Goal: Task Accomplishment & Management: Use online tool/utility

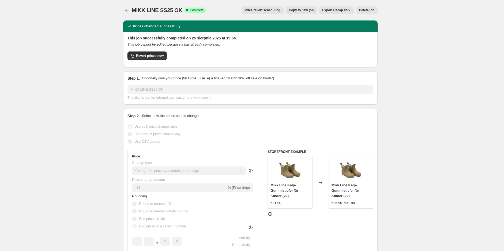
select select "percentage"
select select "tag"
click at [126, 12] on icon "Price change jobs" at bounding box center [126, 10] width 5 height 5
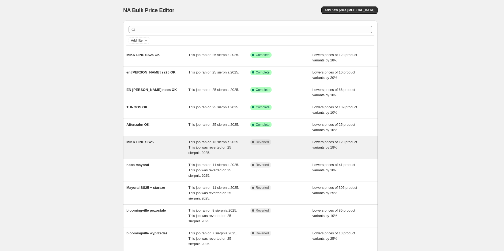
click at [155, 145] on div "MIKK LINE SS25" at bounding box center [157, 147] width 62 height 16
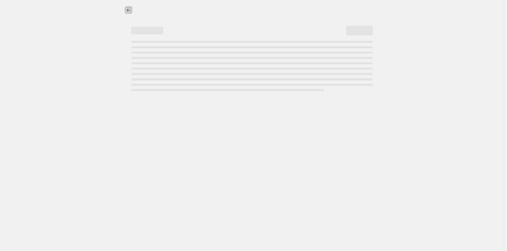
click at [125, 10] on button "Price change jobs" at bounding box center [129, 10] width 8 height 8
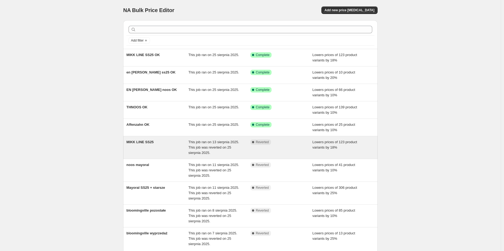
click at [141, 142] on span "MIKK LINE SS25" at bounding box center [139, 142] width 27 height 4
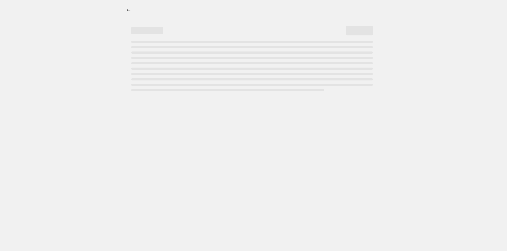
select select "percentage"
select select "tag"
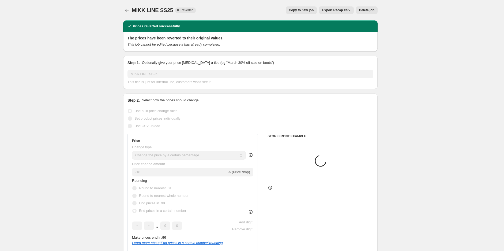
click at [365, 12] on span "Delete job" at bounding box center [366, 10] width 15 height 4
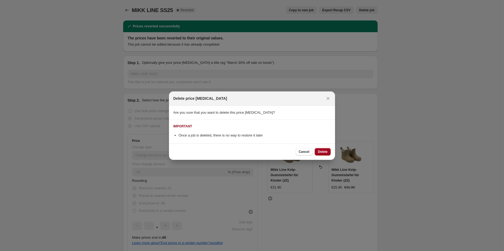
click at [318, 151] on span "Delete" at bounding box center [323, 151] width 10 height 4
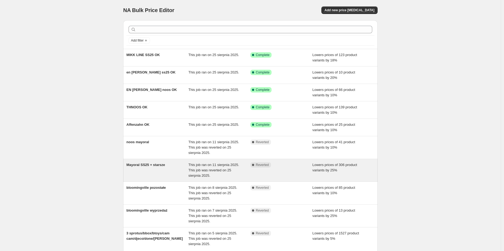
click at [153, 167] on div "Mayoral SS25 + starsze" at bounding box center [157, 170] width 62 height 16
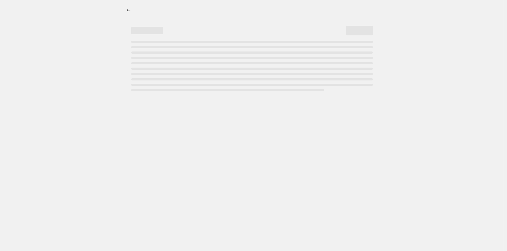
select select "percentage"
select select "tag"
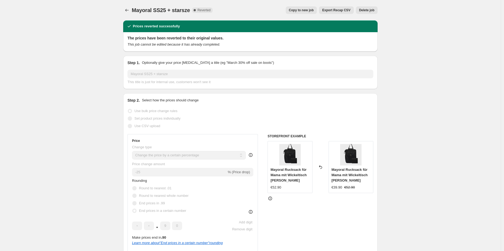
click at [301, 11] on span "Copy to new job" at bounding box center [301, 10] width 25 height 4
select select "percentage"
select select "tag"
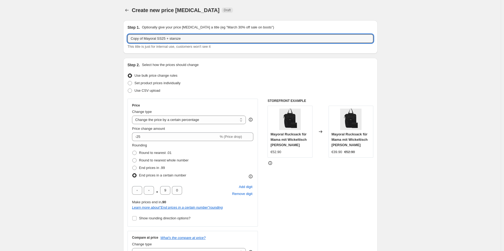
drag, startPoint x: 145, startPoint y: 38, endPoint x: 96, endPoint y: 38, distance: 48.5
click at [189, 42] on input "Mayoral SS25 + starsze" at bounding box center [251, 38] width 246 height 9
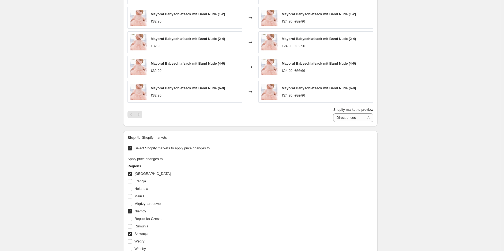
scroll to position [476, 0]
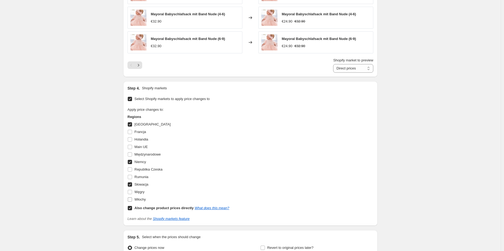
type input "Mayoral SS25 + starsze OK"
click at [131, 198] on input "Włochy" at bounding box center [130, 199] width 4 height 4
checkbox input "true"
click at [131, 138] on input "Holandia" at bounding box center [130, 139] width 4 height 4
checkbox input "true"
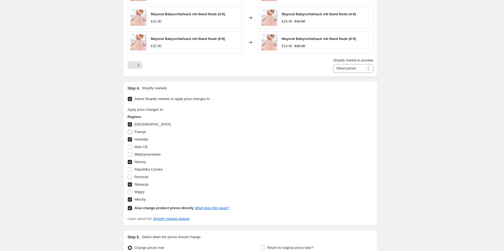
click at [131, 130] on input "Francja" at bounding box center [130, 132] width 4 height 4
checkbox input "true"
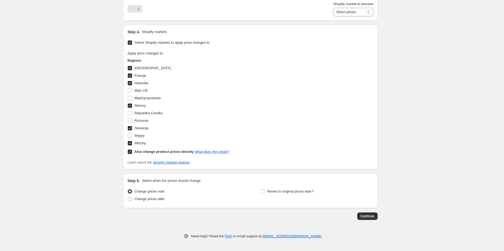
scroll to position [533, 0]
click at [364, 214] on span "Continue" at bounding box center [368, 216] width 14 height 4
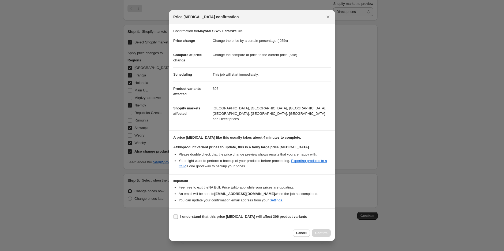
click at [175, 214] on input "I understand that this price [MEDICAL_DATA] will affect 306 product variants" at bounding box center [176, 216] width 4 height 4
checkbox input "true"
click at [317, 231] on span "Confirm" at bounding box center [321, 233] width 12 height 4
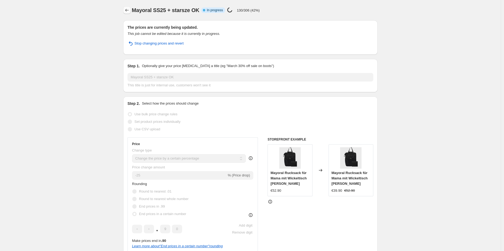
click at [126, 10] on icon "Price change jobs" at bounding box center [126, 10] width 5 height 5
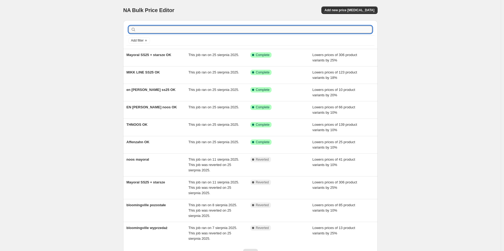
click at [166, 30] on input "text" at bounding box center [254, 30] width 235 height 8
type input "konges"
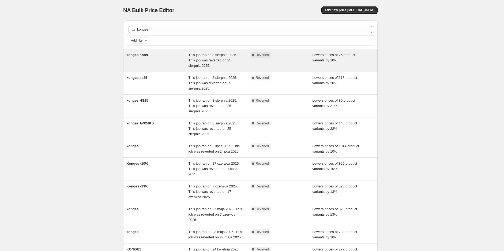
click at [165, 57] on div "konges noos" at bounding box center [157, 60] width 62 height 16
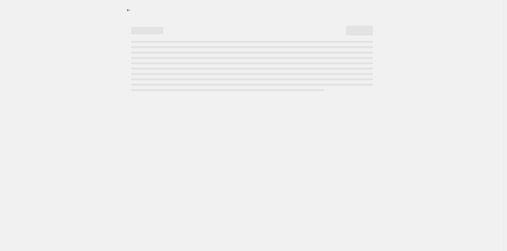
select select "percentage"
select select "tag"
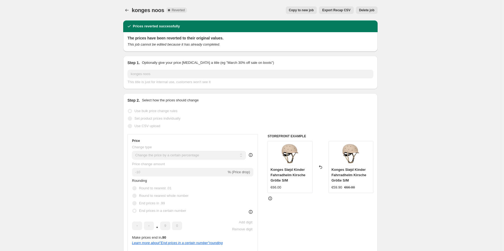
click at [312, 9] on span "Copy to new job" at bounding box center [301, 10] width 25 height 4
select select "percentage"
select select "tag"
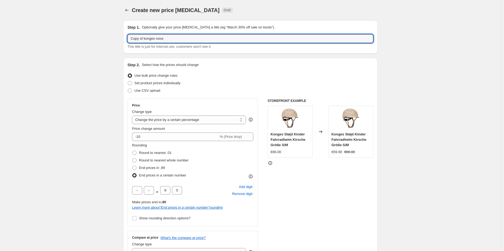
drag, startPoint x: 145, startPoint y: 38, endPoint x: 110, endPoint y: 40, distance: 34.9
click at [208, 40] on input "konges noos" at bounding box center [251, 38] width 246 height 9
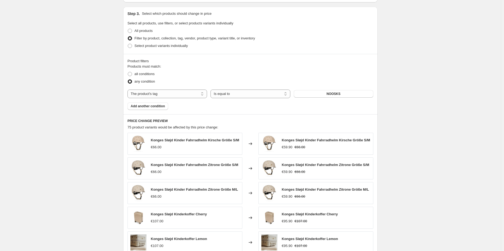
scroll to position [533, 0]
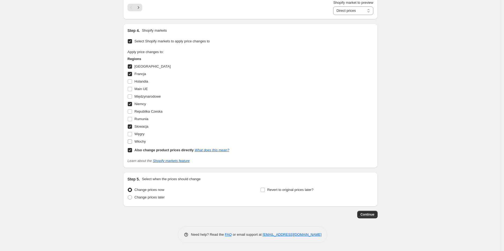
type input "konges noos OK"
click at [132, 141] on input "Włochy" at bounding box center [130, 141] width 4 height 4
checkbox input "true"
click at [132, 80] on input "Holandia" at bounding box center [130, 81] width 4 height 4
checkbox input "true"
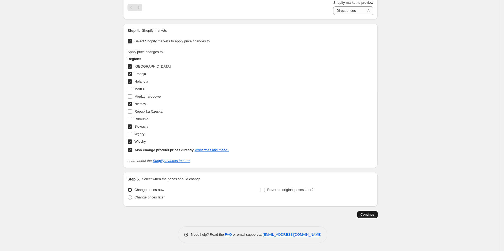
click at [368, 215] on span "Continue" at bounding box center [368, 214] width 14 height 4
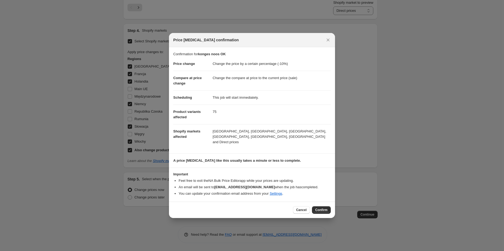
click at [330, 42] on icon "Close" at bounding box center [327, 39] width 5 height 5
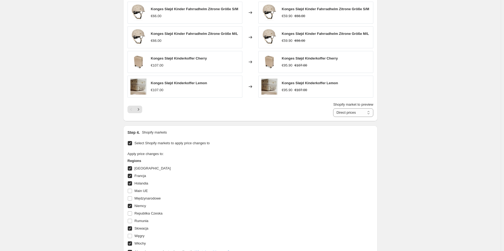
scroll to position [533, 0]
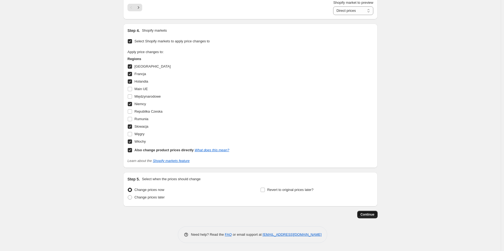
click at [372, 215] on span "Continue" at bounding box center [368, 214] width 14 height 4
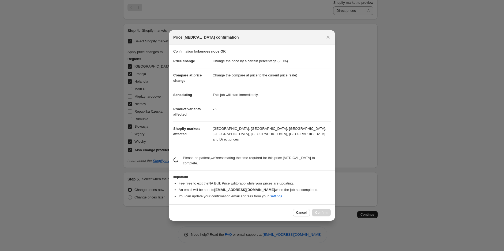
scroll to position [0, 0]
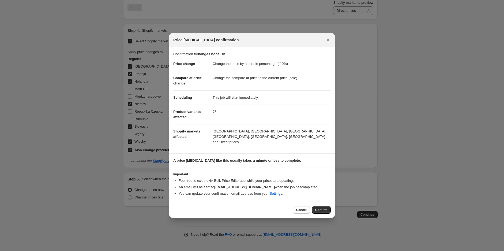
click at [318, 206] on button "Confirm" at bounding box center [321, 210] width 19 height 8
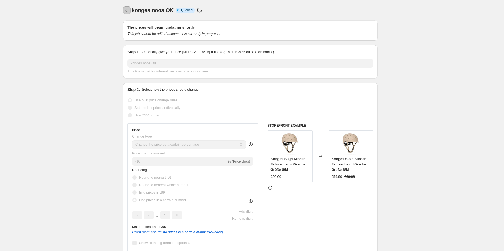
click at [127, 10] on icon "Price change jobs" at bounding box center [126, 10] width 3 height 3
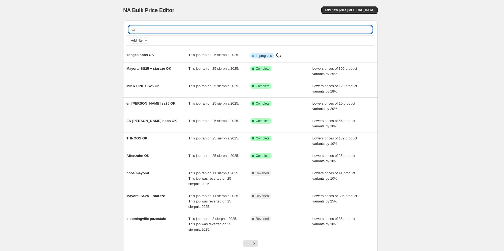
click at [166, 29] on input "text" at bounding box center [254, 30] width 235 height 8
type input "konges"
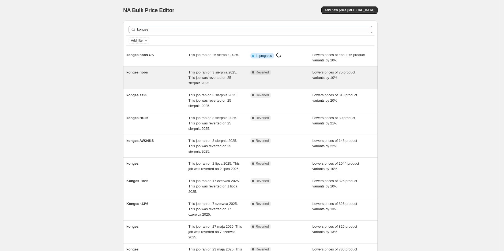
click at [158, 75] on div "konges noos" at bounding box center [157, 78] width 62 height 16
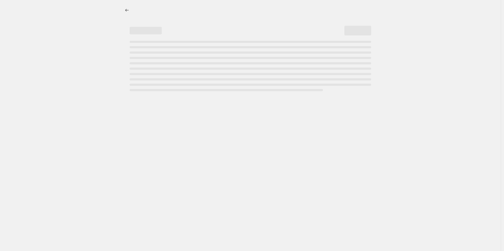
select select "percentage"
select select "tag"
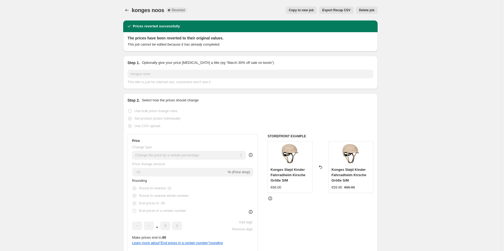
click at [368, 10] on span "Delete job" at bounding box center [366, 10] width 15 height 4
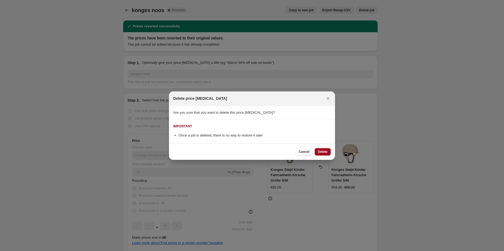
click at [321, 151] on span "Delete" at bounding box center [323, 151] width 10 height 4
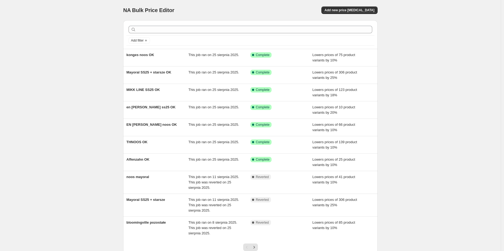
click at [164, 34] on div at bounding box center [250, 30] width 248 height 12
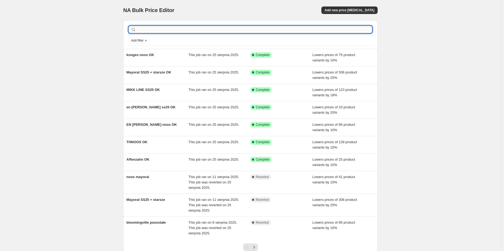
click at [164, 29] on input "text" at bounding box center [254, 30] width 235 height 8
type input "konges"
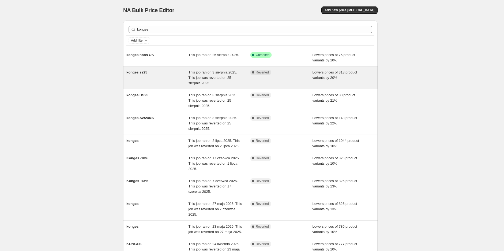
click at [174, 81] on div "konges ss25" at bounding box center [157, 78] width 62 height 16
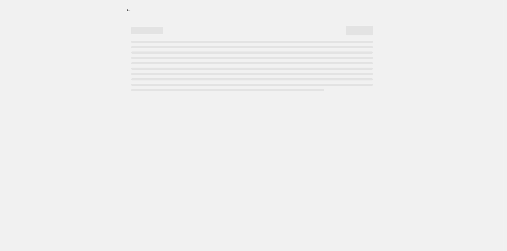
select select "percentage"
select select "tag"
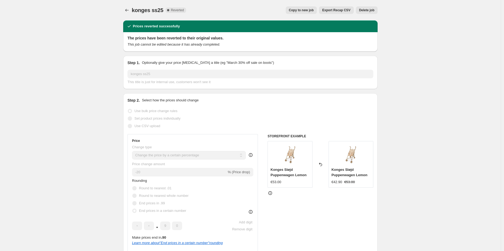
click at [301, 10] on span "Copy to new job" at bounding box center [301, 10] width 25 height 4
select select "percentage"
select select "tag"
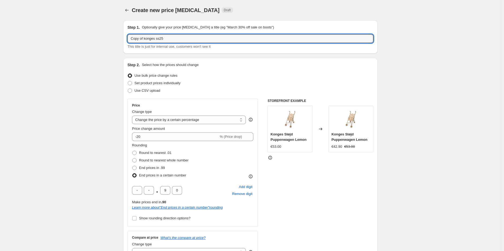
drag, startPoint x: 145, startPoint y: 37, endPoint x: 123, endPoint y: 39, distance: 21.5
click at [176, 40] on input "konges ss25" at bounding box center [251, 38] width 246 height 9
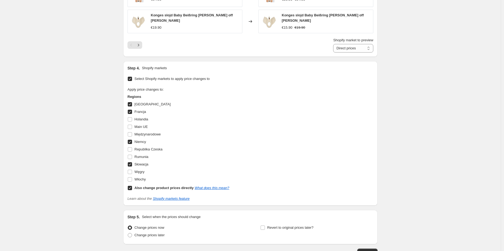
scroll to position [506, 0]
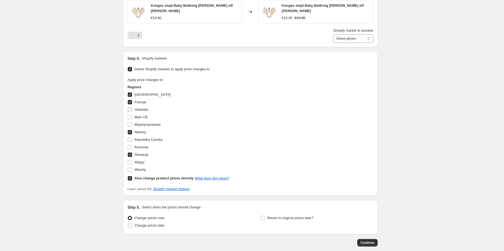
type input "konges ss25 OK"
click at [132, 108] on input "Holandia" at bounding box center [130, 109] width 4 height 4
checkbox input "true"
click at [132, 169] on input "Włochy" at bounding box center [130, 169] width 4 height 4
checkbox input "true"
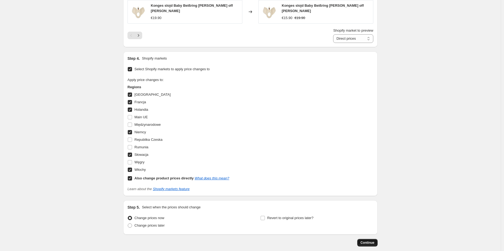
click at [369, 241] on span "Continue" at bounding box center [368, 242] width 14 height 4
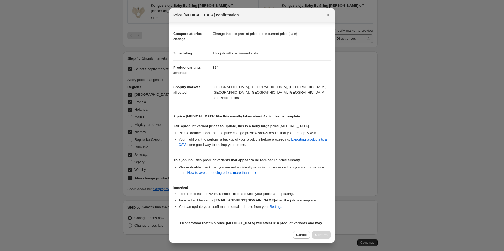
scroll to position [24, 0]
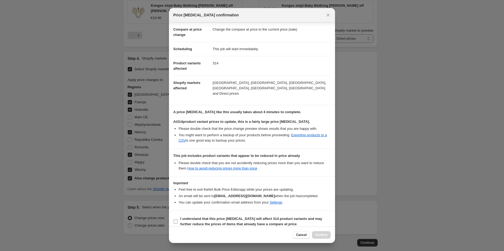
click at [176, 219] on input "I understand that this price [MEDICAL_DATA] will affect 314 product variants an…" at bounding box center [176, 221] width 4 height 4
checkbox input "true"
click at [316, 234] on span "Confirm" at bounding box center [321, 235] width 12 height 4
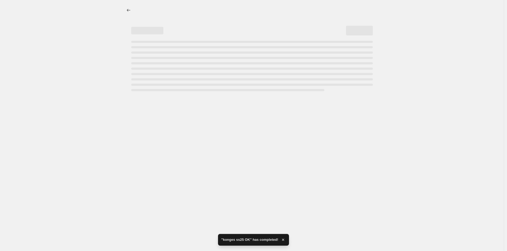
select select "percentage"
select select "tag"
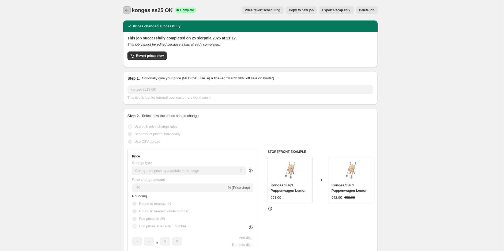
click at [126, 9] on icon "Price change jobs" at bounding box center [126, 10] width 5 height 5
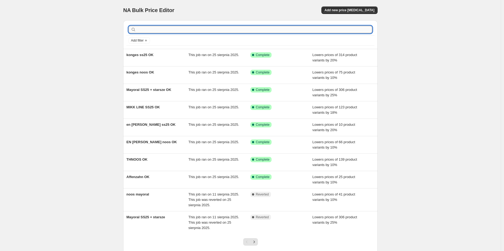
click at [152, 29] on input "text" at bounding box center [254, 30] width 235 height 8
type input "konges"
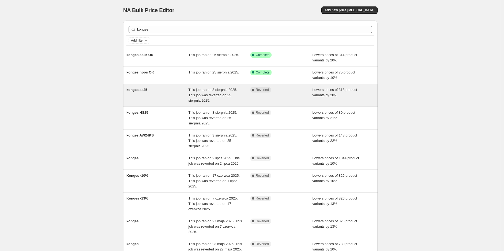
click at [178, 89] on div "konges ss25" at bounding box center [157, 95] width 62 height 16
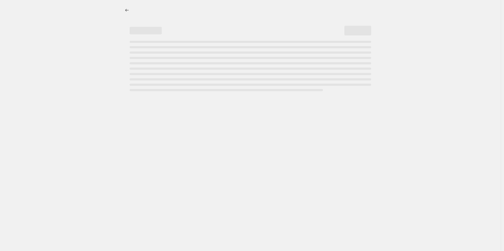
select select "percentage"
select select "tag"
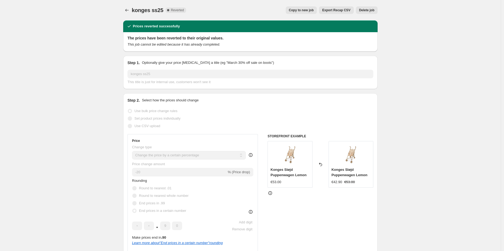
click at [366, 12] on span "Delete job" at bounding box center [366, 10] width 15 height 4
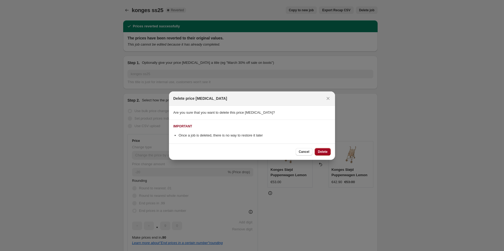
click at [319, 152] on span "Delete" at bounding box center [323, 151] width 10 height 4
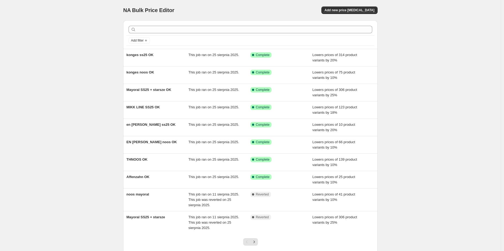
click at [173, 36] on div "Add filter" at bounding box center [250, 41] width 248 height 10
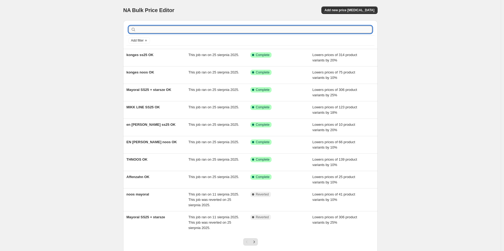
click at [172, 31] on input "text" at bounding box center [254, 30] width 235 height 8
type input "konges"
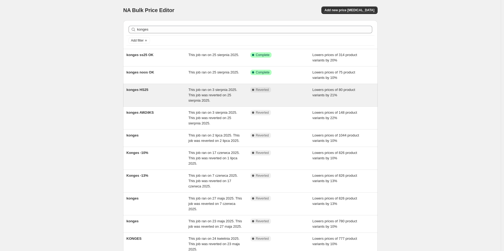
click at [162, 94] on div "konges HS25" at bounding box center [157, 95] width 62 height 16
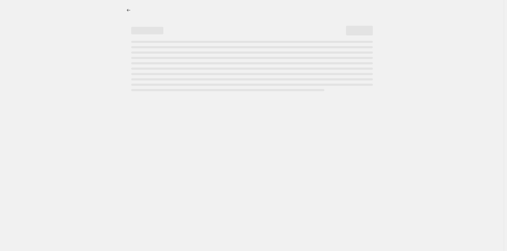
select select "percentage"
select select "tag"
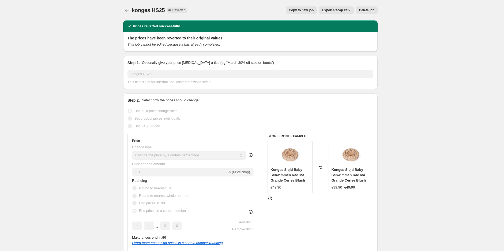
click at [309, 9] on span "Copy to new job" at bounding box center [301, 10] width 25 height 4
select select "percentage"
select select "tag"
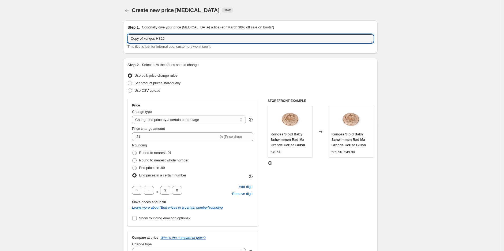
drag, startPoint x: 145, startPoint y: 39, endPoint x: 101, endPoint y: 37, distance: 44.0
click at [182, 39] on input "konges HS25" at bounding box center [251, 38] width 246 height 9
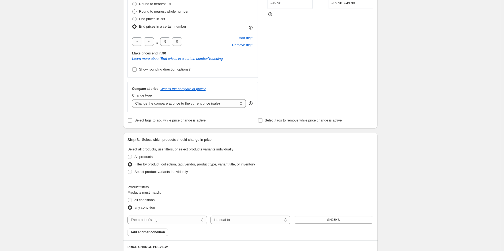
scroll to position [119, 0]
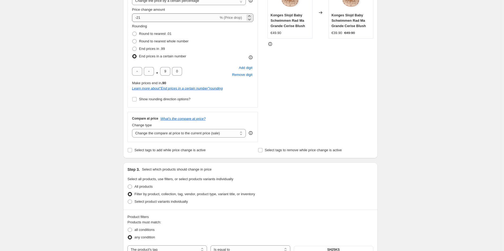
type input "konges HS25 OK"
click at [149, 17] on input "-21" at bounding box center [175, 17] width 87 height 9
type input "-20"
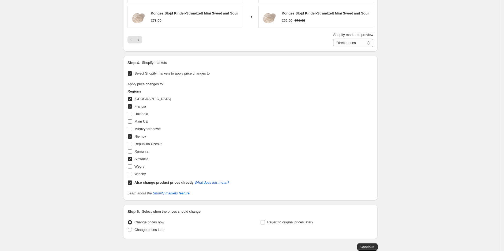
scroll to position [534, 0]
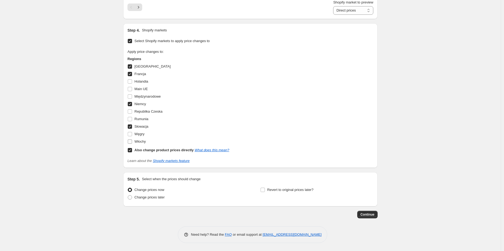
click at [131, 141] on input "Włochy" at bounding box center [130, 141] width 4 height 4
checkbox input "true"
click at [132, 81] on input "Holandia" at bounding box center [130, 81] width 4 height 4
checkbox input "true"
click at [372, 215] on span "Continue" at bounding box center [368, 214] width 14 height 4
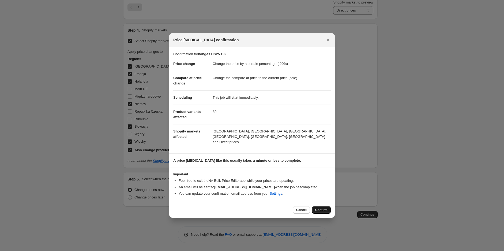
click at [325, 209] on span "Confirm" at bounding box center [321, 210] width 12 height 4
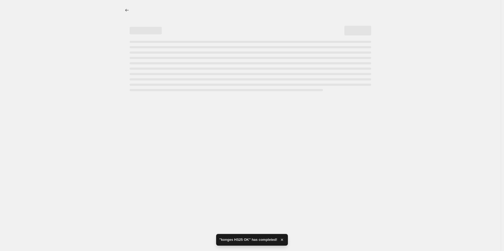
select select "percentage"
select select "tag"
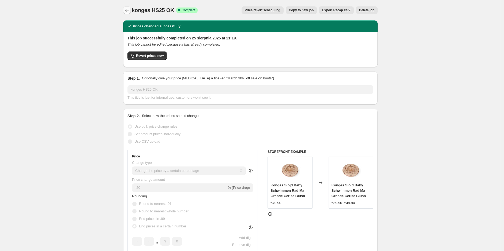
click at [127, 6] on button "Price change jobs" at bounding box center [127, 10] width 8 height 8
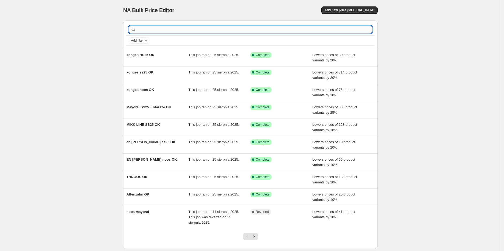
click at [196, 32] on input "text" at bounding box center [254, 30] width 235 height 8
type input "konges"
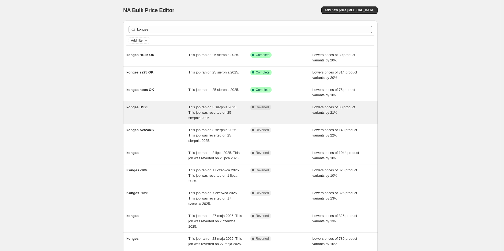
click at [168, 115] on div "konges HS25" at bounding box center [157, 112] width 62 height 16
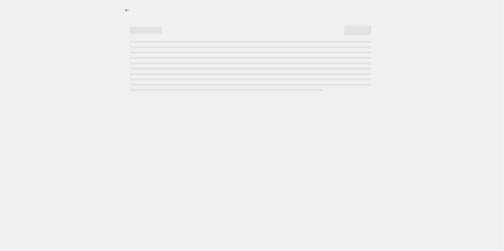
select select "percentage"
select select "tag"
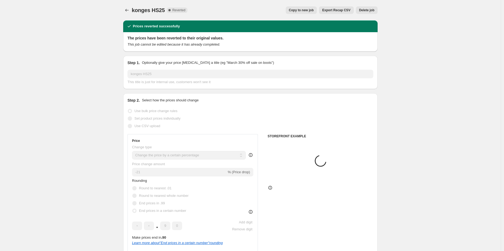
click at [366, 10] on span "Delete job" at bounding box center [366, 10] width 15 height 4
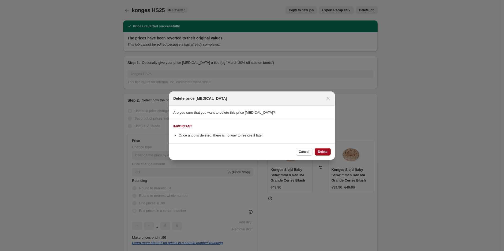
click at [320, 152] on span "Delete" at bounding box center [323, 151] width 10 height 4
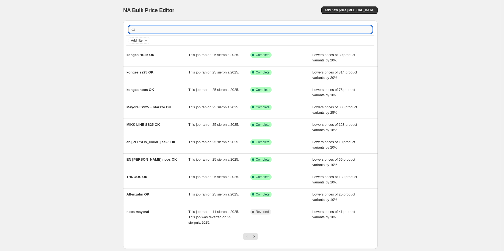
click at [152, 31] on input "text" at bounding box center [254, 30] width 235 height 8
type input "konges"
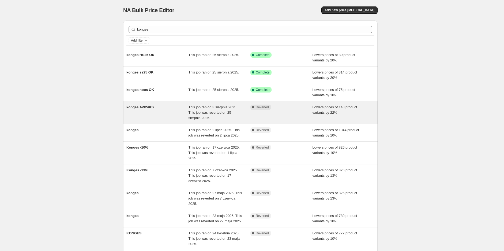
click at [156, 112] on div "konges AW24KS" at bounding box center [157, 112] width 62 height 16
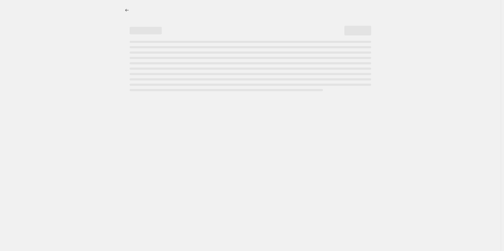
select select "percentage"
select select "tag"
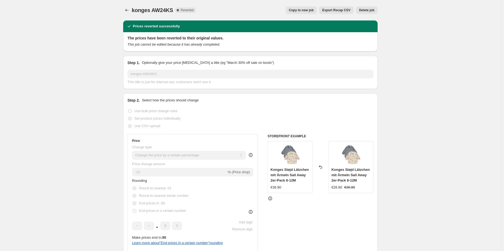
click at [303, 9] on span "Copy to new job" at bounding box center [301, 10] width 25 height 4
select select "percentage"
select select "tag"
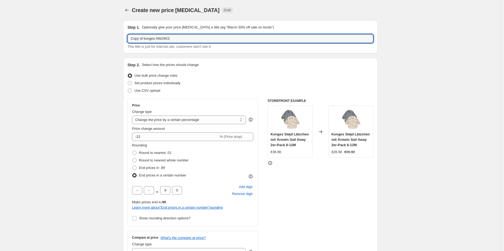
drag, startPoint x: 145, startPoint y: 38, endPoint x: 85, endPoint y: 38, distance: 60.0
click at [184, 40] on input "konges AW24KS" at bounding box center [251, 38] width 246 height 9
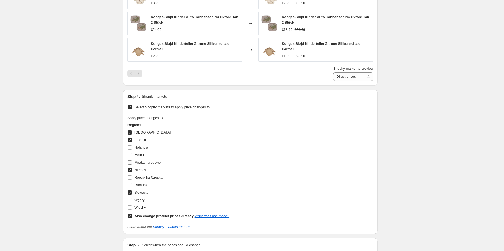
scroll to position [506, 0]
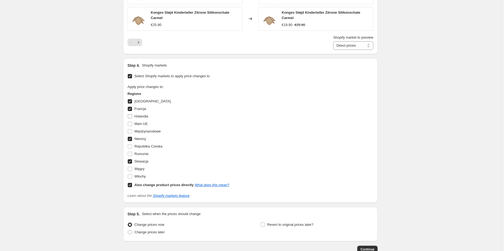
type input "konges AW24KS OK"
click at [130, 116] on input "Holandia" at bounding box center [130, 116] width 4 height 4
checkbox input "true"
click at [132, 177] on input "Włochy" at bounding box center [130, 176] width 4 height 4
checkbox input "true"
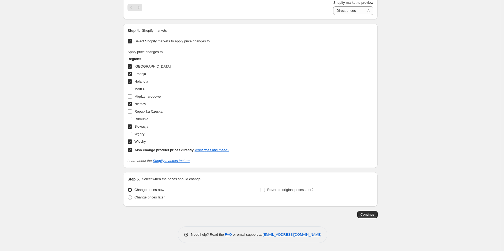
scroll to position [541, 0]
click at [370, 215] on span "Continue" at bounding box center [368, 214] width 14 height 4
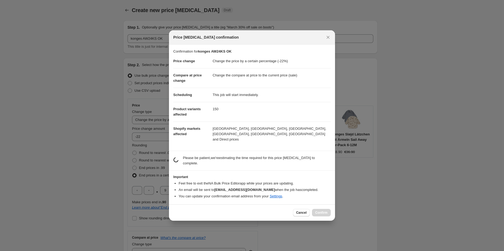
scroll to position [0, 0]
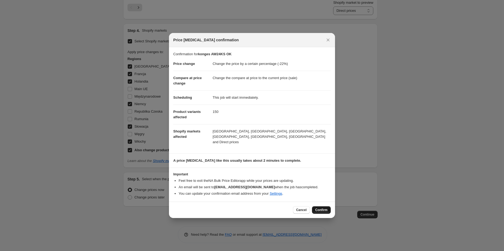
click at [316, 206] on button "Confirm" at bounding box center [321, 210] width 19 height 8
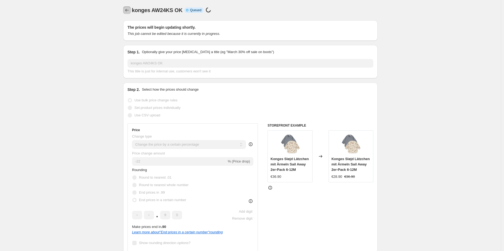
click at [126, 8] on icon "Price change jobs" at bounding box center [126, 10] width 5 height 5
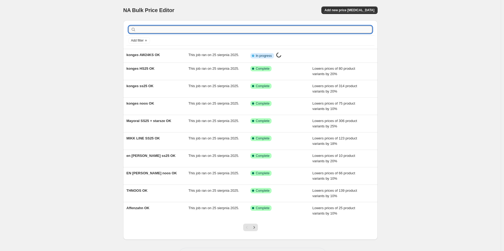
click at [179, 31] on input "text" at bounding box center [254, 30] width 235 height 8
type input "konges"
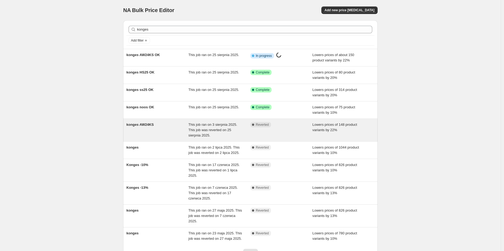
click at [155, 128] on div "konges AW24KS" at bounding box center [157, 130] width 62 height 16
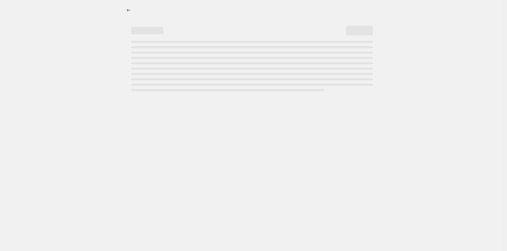
select select "percentage"
select select "tag"
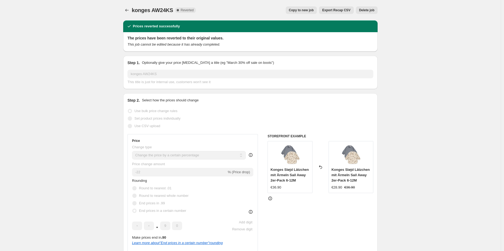
click at [368, 11] on span "Delete job" at bounding box center [366, 10] width 15 height 4
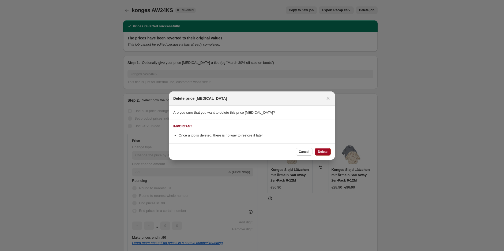
click at [321, 151] on span "Delete" at bounding box center [323, 151] width 10 height 4
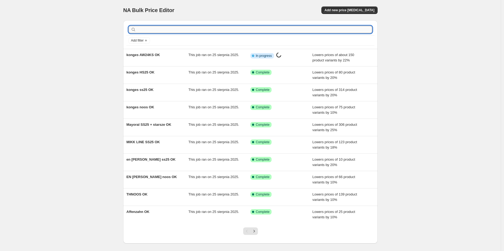
click at [159, 29] on input "text" at bounding box center [254, 30] width 235 height 8
type input "konges"
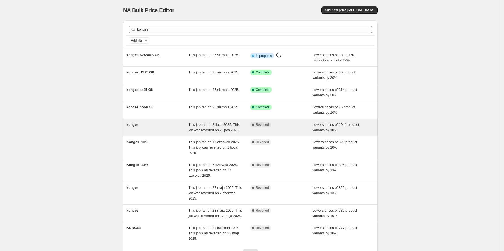
click at [157, 129] on div "konges" at bounding box center [157, 127] width 62 height 11
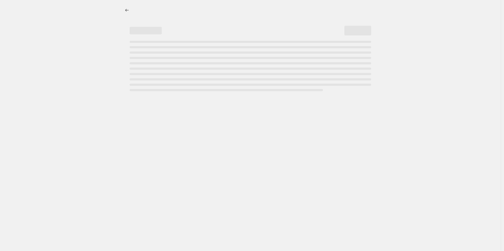
select select "percentage"
select select "collection"
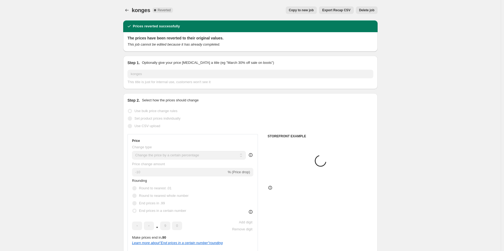
click at [368, 10] on span "Delete job" at bounding box center [366, 10] width 15 height 4
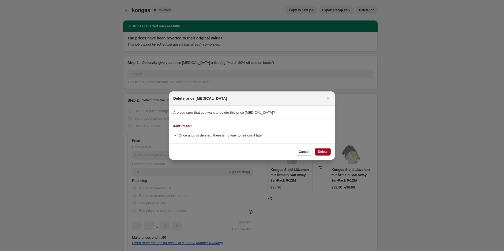
click at [321, 151] on span "Delete" at bounding box center [323, 151] width 10 height 4
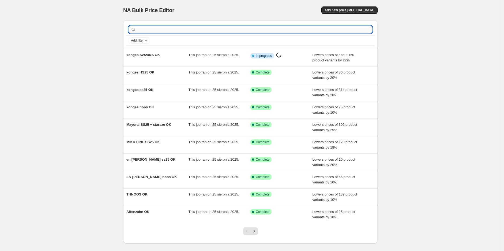
click at [174, 28] on input "text" at bounding box center [254, 30] width 235 height 8
type input "konges"
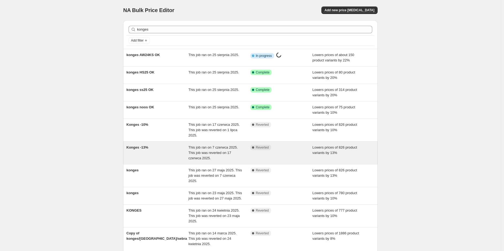
click at [203, 151] on span "This job ran on 7 czerwca 2025. This job was reverted on 17 czerwca 2025." at bounding box center [213, 152] width 49 height 15
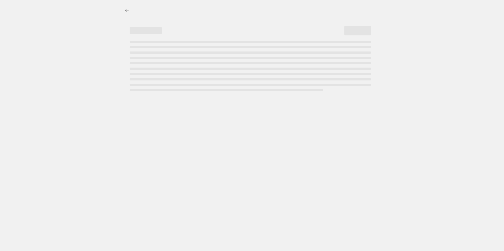
select select "percentage"
select select "vendor"
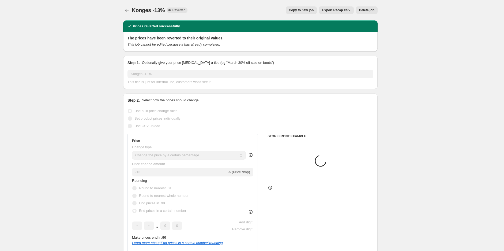
click at [370, 11] on span "Delete job" at bounding box center [366, 10] width 15 height 4
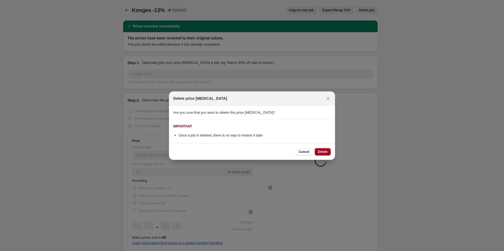
click at [322, 154] on button "Delete" at bounding box center [323, 152] width 16 height 8
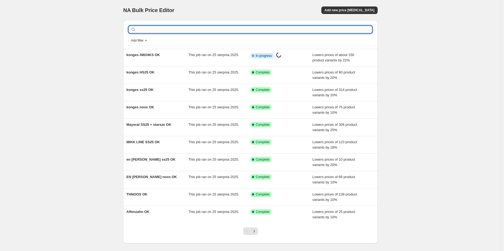
click at [171, 28] on input "text" at bounding box center [254, 30] width 235 height 8
type input "konges"
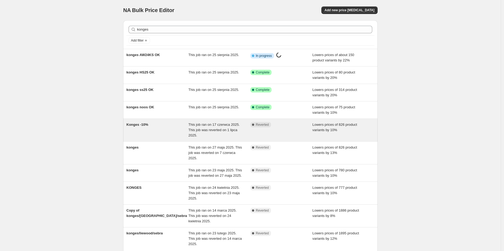
click at [214, 125] on span "This job ran on 17 czerwca 2025. This job was reverted on 1 lipca 2025." at bounding box center [214, 129] width 51 height 15
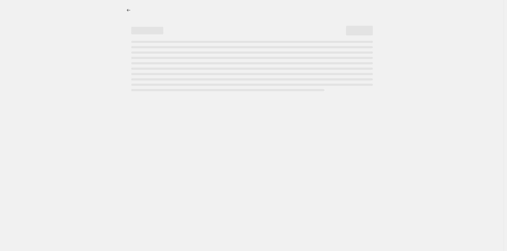
select select "percentage"
select select "vendor"
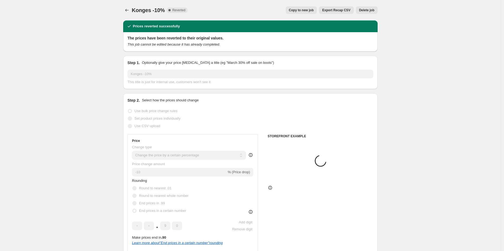
click at [371, 10] on span "Delete job" at bounding box center [366, 10] width 15 height 4
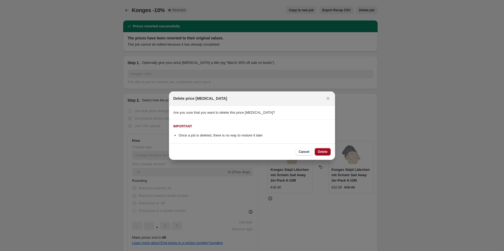
click at [323, 149] on button "Delete" at bounding box center [323, 152] width 16 height 8
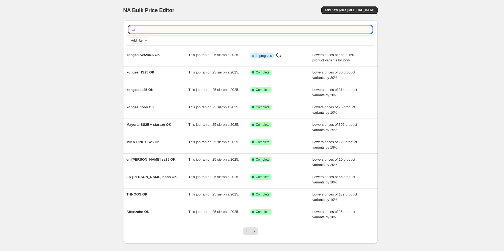
click at [152, 30] on input "text" at bounding box center [254, 30] width 235 height 8
type input "konges"
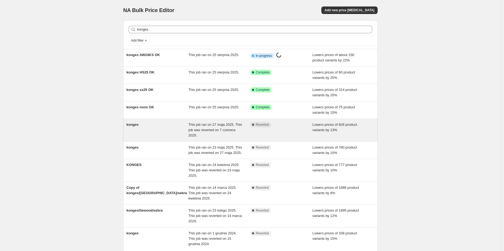
click at [205, 129] on span "This job ran on 27 maja 2025. This job was reverted on 7 czerwca 2025." at bounding box center [216, 129] width 54 height 15
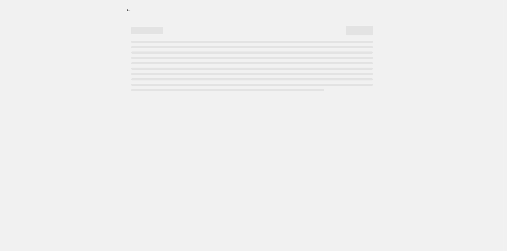
select select "percentage"
select select "vendor"
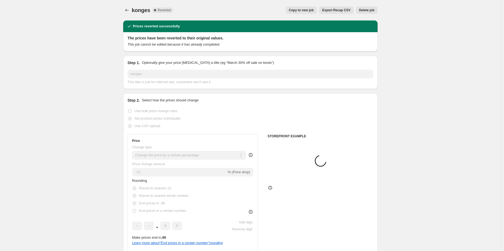
click at [370, 11] on span "Delete job" at bounding box center [366, 10] width 15 height 4
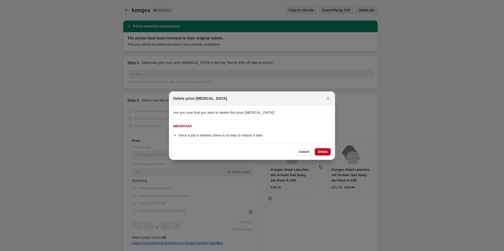
click at [319, 153] on span "Delete" at bounding box center [323, 151] width 10 height 4
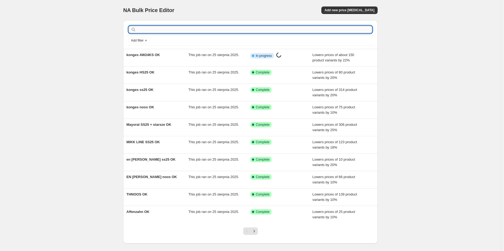
click at [176, 32] on input "text" at bounding box center [254, 30] width 235 height 8
type input "konges"
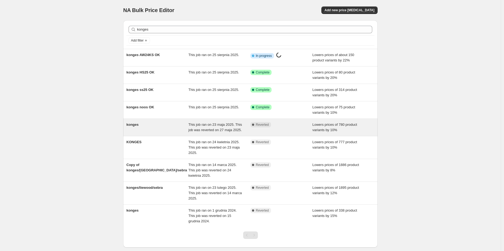
click at [206, 130] on span "This job ran on 23 maja 2025. This job was reverted on 27 maja 2025." at bounding box center [216, 126] width 54 height 9
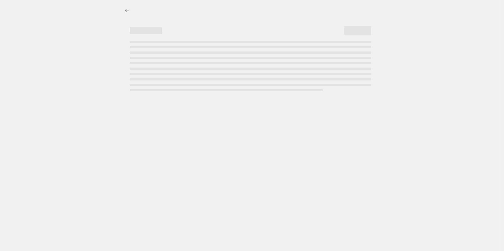
select select "percentage"
select select "vendor"
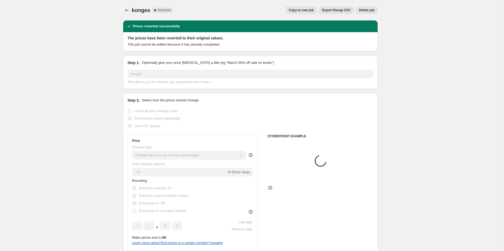
click at [369, 11] on span "Delete job" at bounding box center [366, 10] width 15 height 4
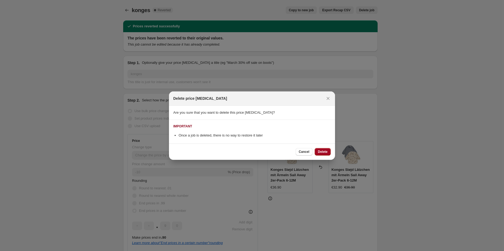
click at [325, 149] on span "Delete" at bounding box center [323, 151] width 10 height 4
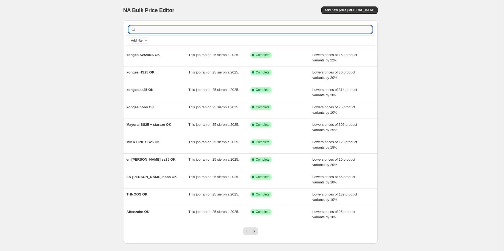
click at [154, 32] on input "text" at bounding box center [254, 30] width 235 height 8
type input "konges"
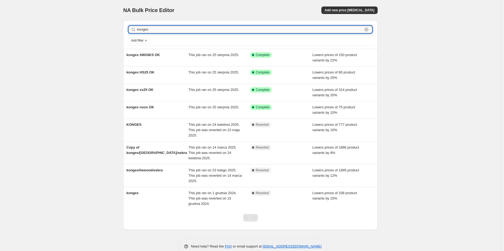
click at [177, 29] on input "konges" at bounding box center [250, 30] width 226 height 8
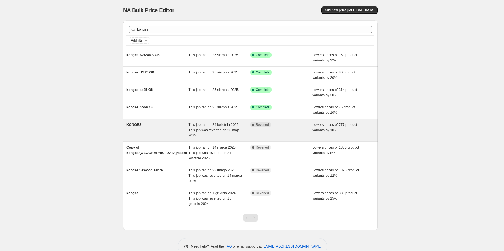
click at [180, 128] on div "KONGES" at bounding box center [157, 130] width 62 height 16
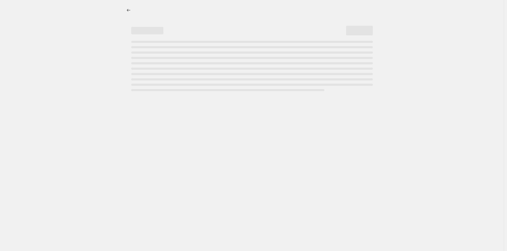
select select "percentage"
select select "vendor"
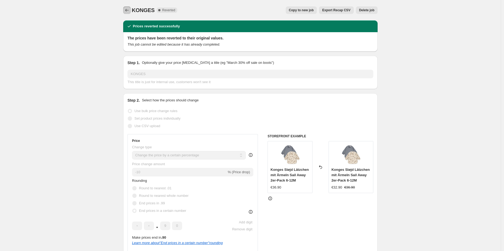
click at [126, 8] on icon "Price change jobs" at bounding box center [126, 10] width 5 height 5
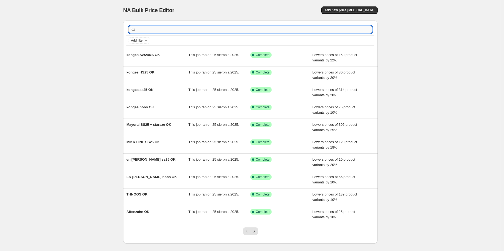
click at [163, 27] on input "text" at bounding box center [254, 30] width 235 height 8
type input "o"
type input "konges"
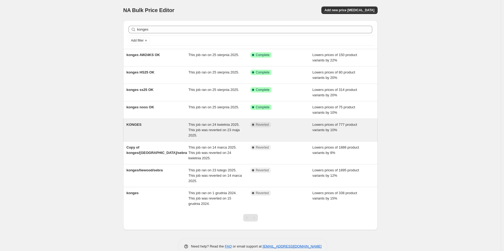
click at [173, 131] on div "KONGES" at bounding box center [157, 130] width 62 height 16
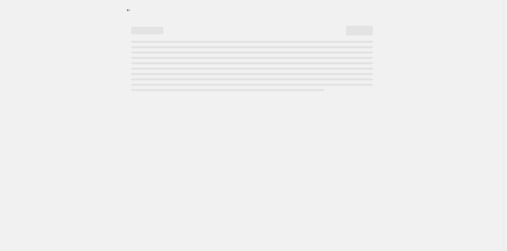
select select "percentage"
select select "vendor"
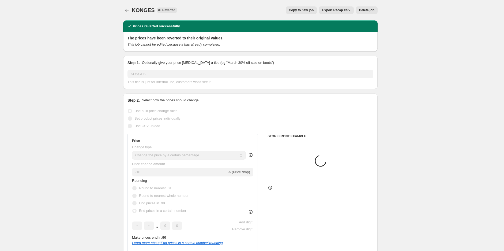
click at [371, 12] on span "Delete job" at bounding box center [366, 10] width 15 height 4
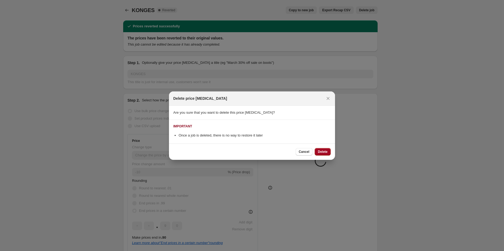
click at [319, 151] on span "Delete" at bounding box center [323, 151] width 10 height 4
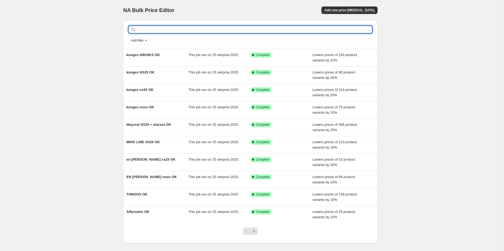
click at [167, 28] on input "text" at bounding box center [254, 30] width 235 height 8
type input "konge"
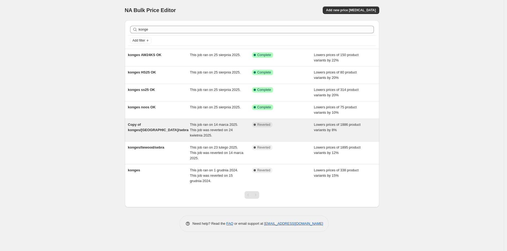
click at [197, 128] on span "This job ran on 14 marca 2025. This job was reverted on 24 kwietnia 2025." at bounding box center [214, 129] width 48 height 15
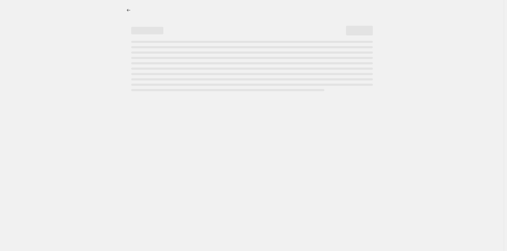
select select "percentage"
select select "vendor"
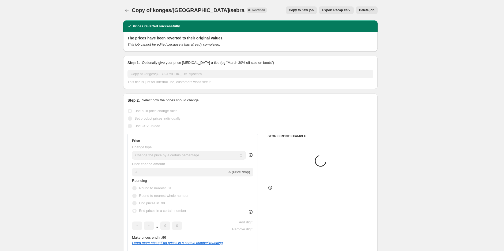
click at [369, 11] on span "Delete job" at bounding box center [366, 10] width 15 height 4
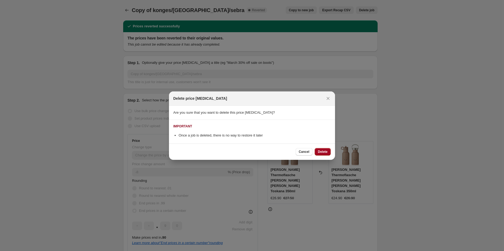
click at [325, 151] on span "Delete" at bounding box center [323, 151] width 10 height 4
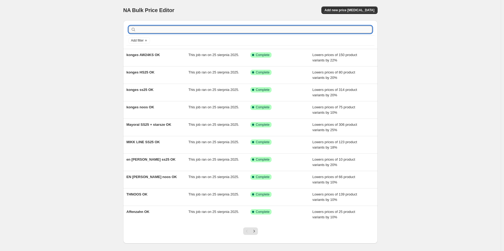
click at [176, 30] on input "text" at bounding box center [254, 30] width 235 height 8
type input "konges"
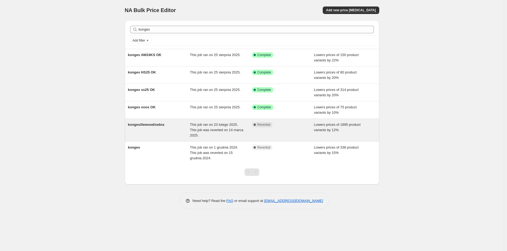
click at [225, 130] on span "This job ran on 23 lutego 2025. This job was reverted on 14 marca 2025." at bounding box center [216, 129] width 53 height 15
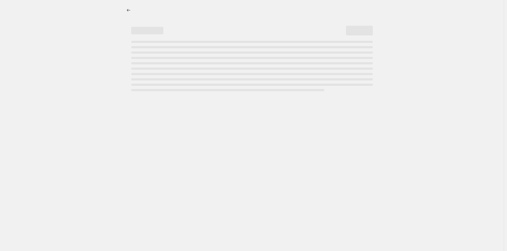
select select "percentage"
select select "vendor"
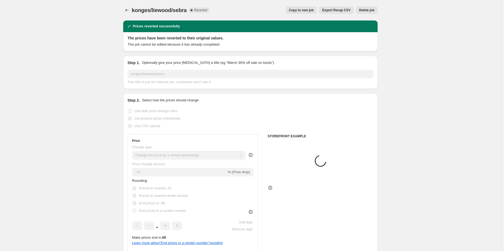
click at [371, 8] on button "Delete job" at bounding box center [367, 10] width 22 height 8
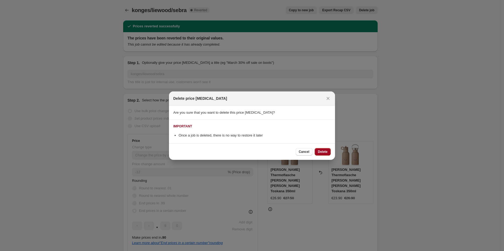
click at [322, 151] on span "Delete" at bounding box center [323, 151] width 10 height 4
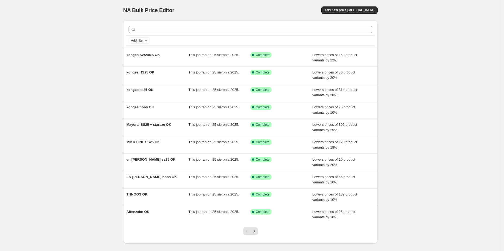
drag, startPoint x: 159, startPoint y: 36, endPoint x: 159, endPoint y: 33, distance: 2.9
click at [159, 36] on div "Add filter" at bounding box center [250, 41] width 248 height 10
click at [159, 33] on div at bounding box center [250, 30] width 248 height 12
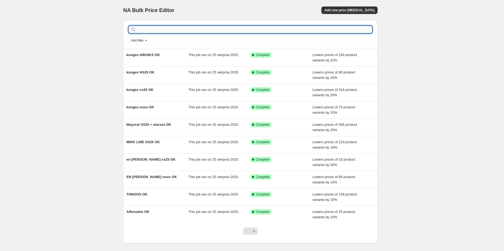
click at [159, 32] on input "text" at bounding box center [254, 30] width 235 height 8
type input "konges"
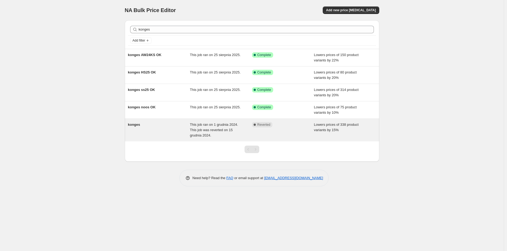
click at [220, 131] on span "This job ran on 1 grudnia 2024. This job was reverted on 15 grudnia 2024." at bounding box center [214, 129] width 48 height 15
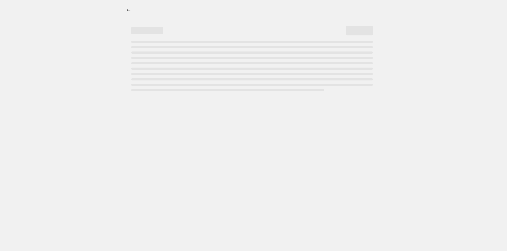
select select "percentage"
select select "vendor"
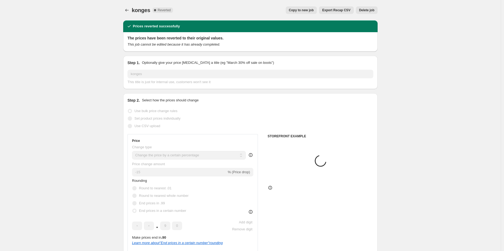
click at [367, 11] on span "Delete job" at bounding box center [366, 10] width 15 height 4
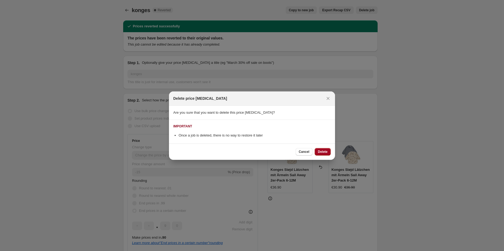
click at [326, 150] on span "Delete" at bounding box center [323, 151] width 10 height 4
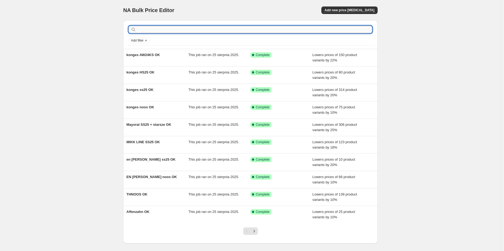
click at [152, 32] on input "text" at bounding box center [254, 30] width 235 height 8
type input "liew"
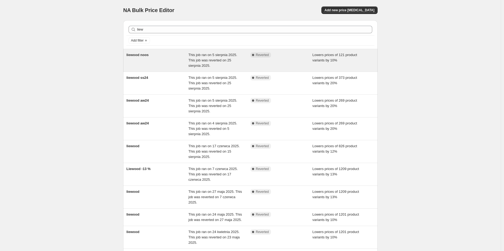
click at [167, 61] on div "liewood noos" at bounding box center [157, 60] width 62 height 16
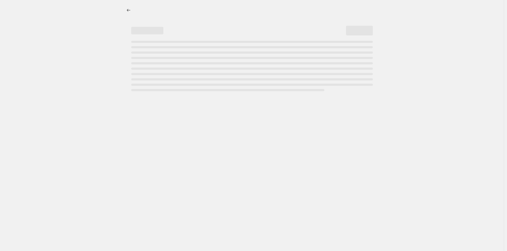
select select "percentage"
select select "tag"
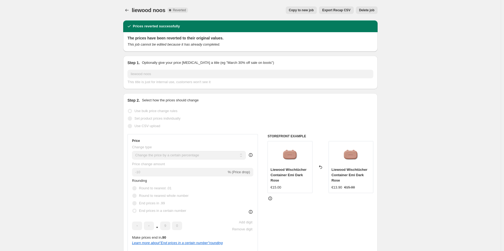
click at [309, 11] on span "Copy to new job" at bounding box center [301, 10] width 25 height 4
select select "percentage"
select select "tag"
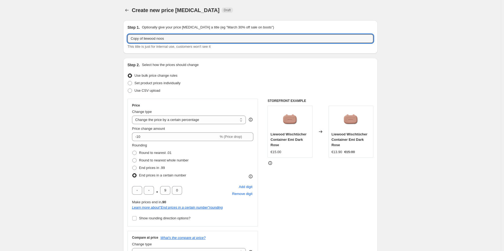
drag, startPoint x: 141, startPoint y: 39, endPoint x: 123, endPoint y: 39, distance: 17.4
click at [183, 39] on input "liewood noos" at bounding box center [251, 38] width 246 height 9
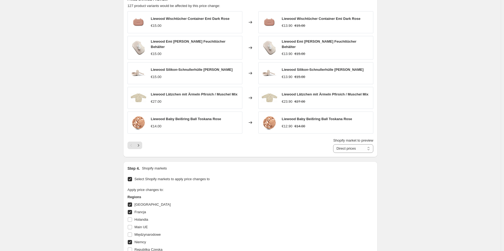
scroll to position [446, 0]
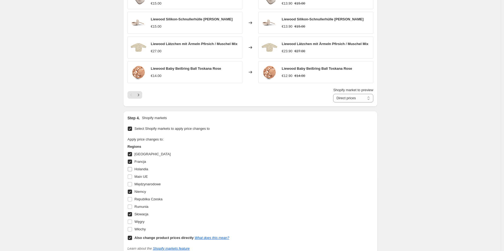
type input "liewood noos OK"
click at [130, 167] on input "Holandia" at bounding box center [130, 169] width 4 height 4
checkbox input "true"
click at [130, 219] on input "Węgry" at bounding box center [130, 221] width 4 height 4
click at [131, 219] on input "Węgry" at bounding box center [130, 221] width 4 height 4
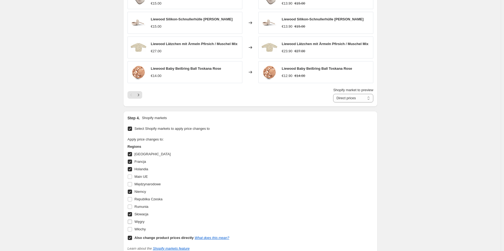
checkbox input "false"
click at [132, 227] on input "Włochy" at bounding box center [130, 229] width 4 height 4
checkbox input "true"
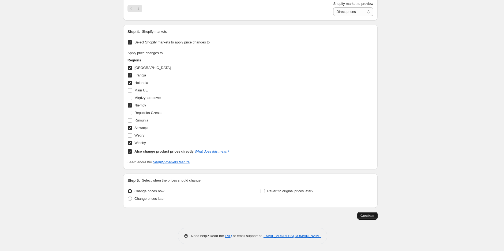
click at [371, 214] on span "Continue" at bounding box center [368, 216] width 14 height 4
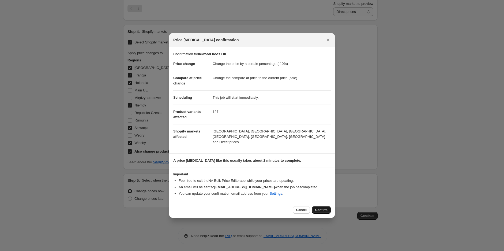
click at [317, 209] on span "Confirm" at bounding box center [321, 210] width 12 height 4
type input "liewood noos OK"
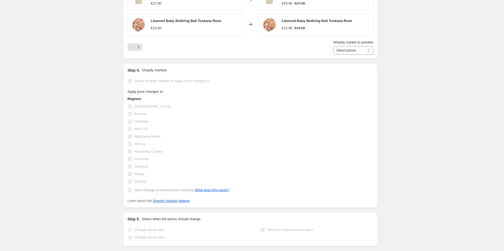
scroll to position [547, 0]
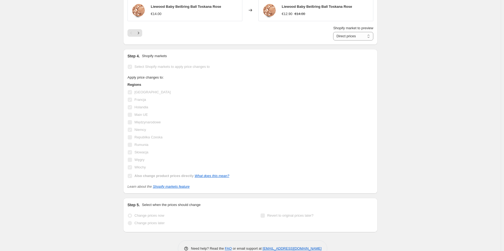
select select "percentage"
select select "tag"
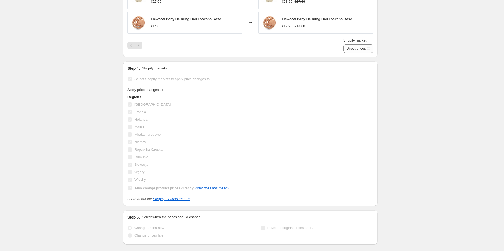
scroll to position [0, 0]
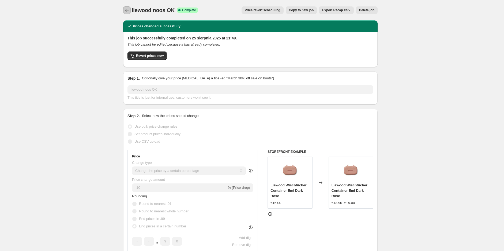
click at [128, 12] on icon "Price change jobs" at bounding box center [126, 10] width 5 height 5
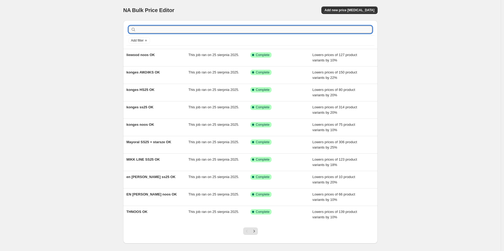
click at [142, 30] on input "text" at bounding box center [254, 30] width 235 height 8
type input "liewood"
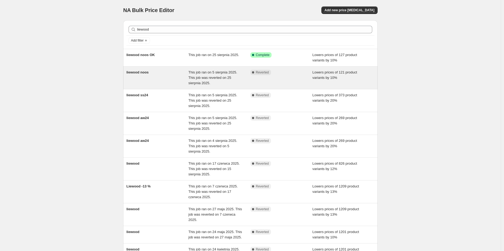
click at [188, 78] on div "liewood noos" at bounding box center [157, 78] width 62 height 16
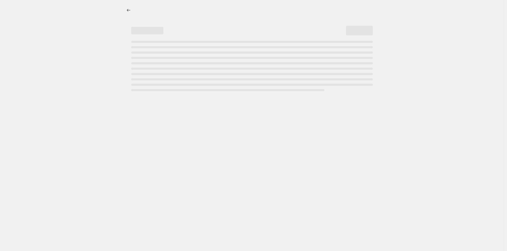
select select "percentage"
select select "tag"
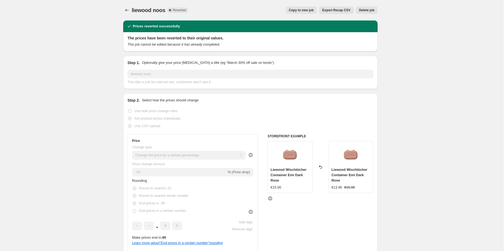
click at [372, 9] on span "Delete job" at bounding box center [366, 10] width 15 height 4
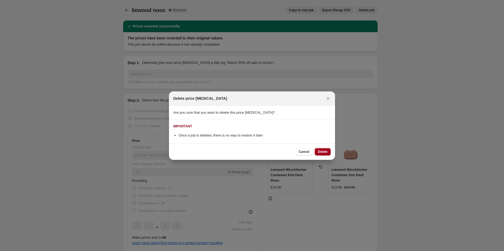
click at [321, 151] on span "Delete" at bounding box center [323, 151] width 10 height 4
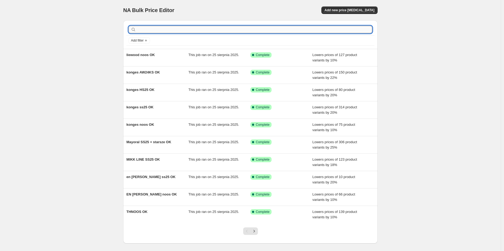
click at [169, 31] on input "text" at bounding box center [254, 30] width 235 height 8
type input "liewood"
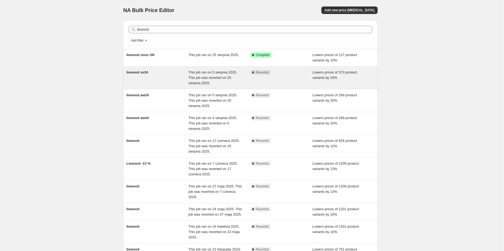
click at [191, 71] on span "This job ran on 5 sierpnia 2025. This job was reverted on 25 sierpnia 2025." at bounding box center [213, 77] width 49 height 15
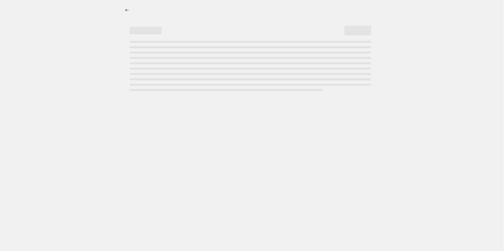
select select "percentage"
select select "tag"
